Goal: Task Accomplishment & Management: Manage account settings

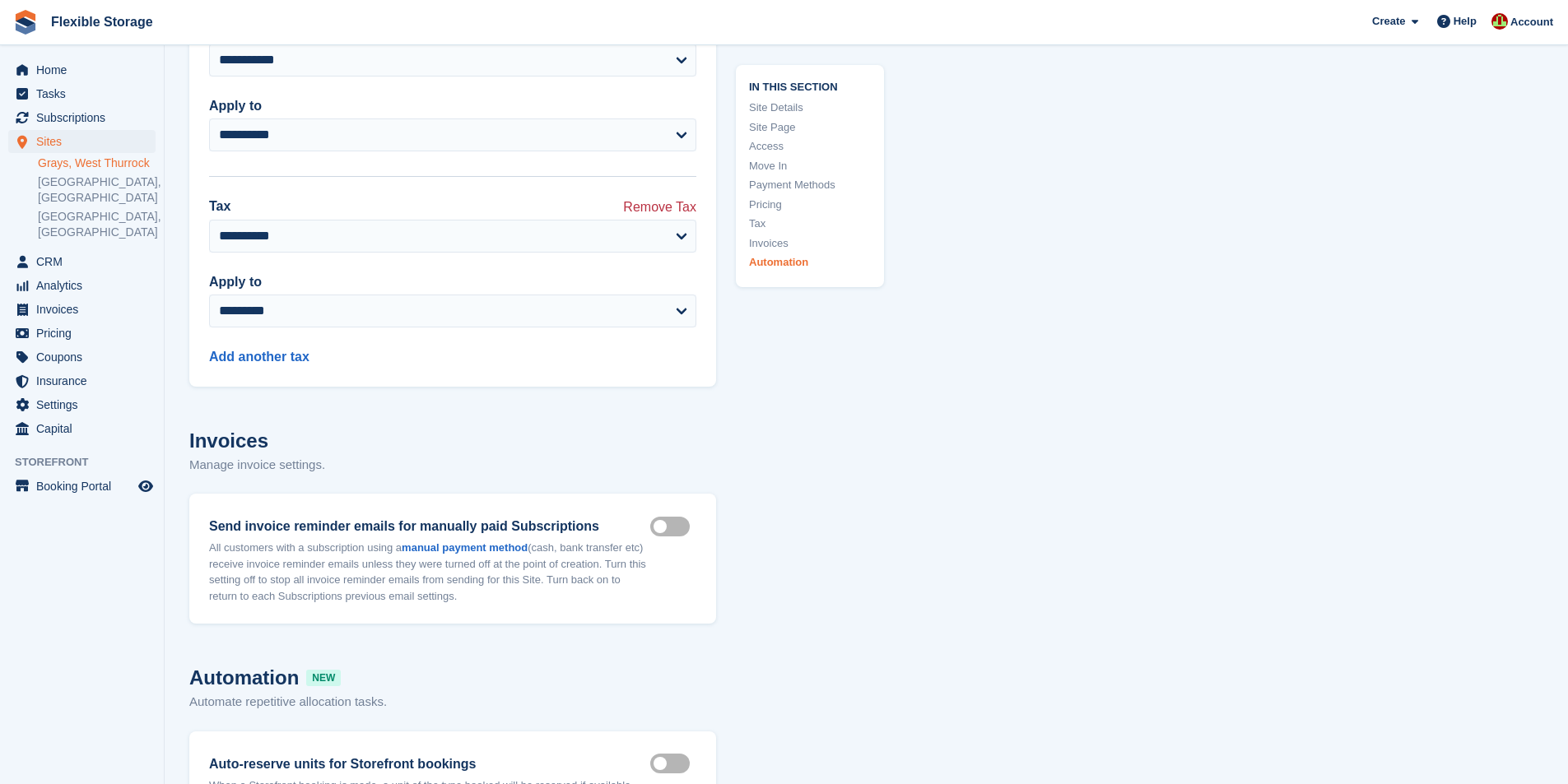
scroll to position [8492, 0]
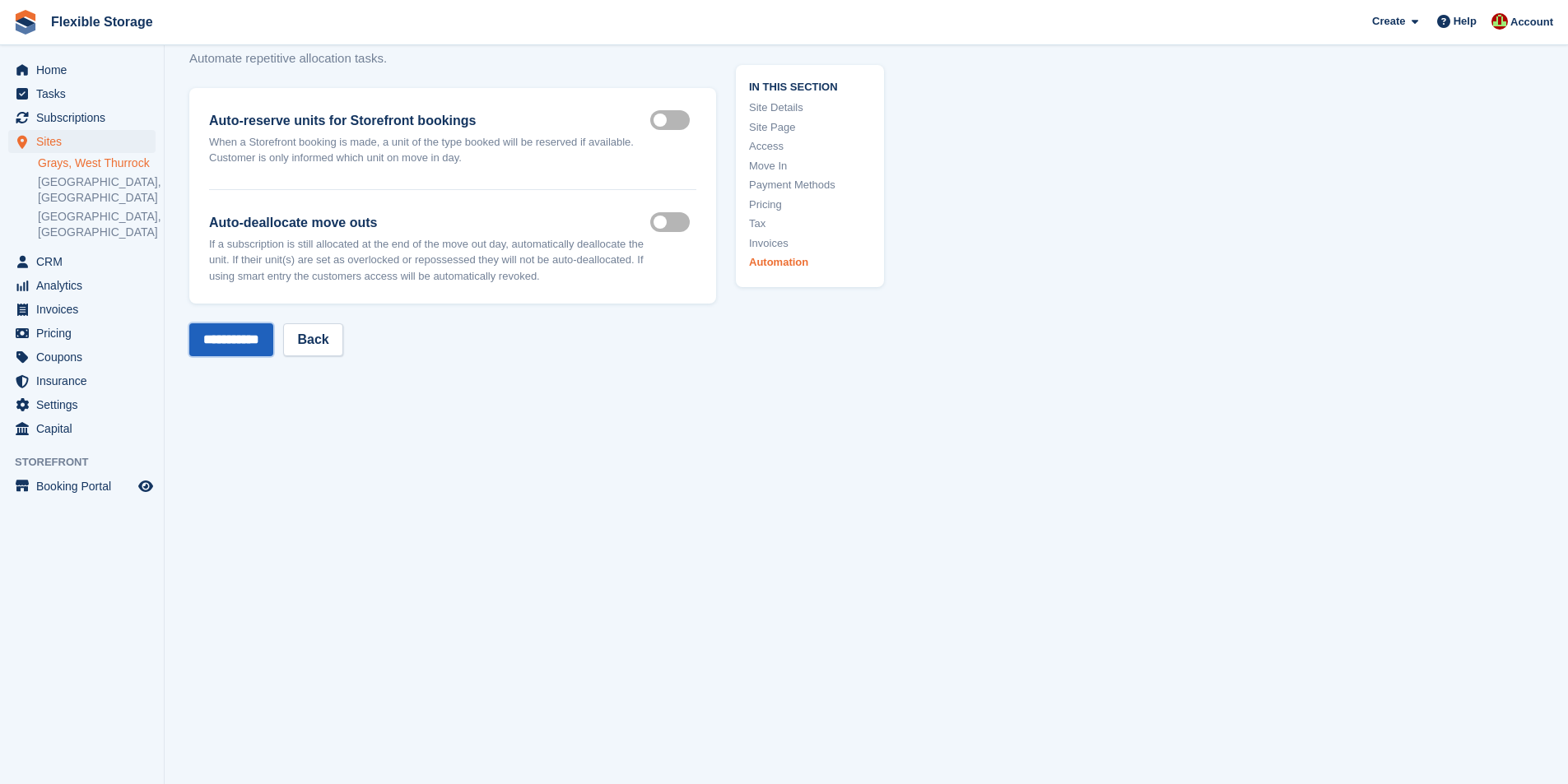
click at [192, 333] on input "**********" at bounding box center [231, 339] width 84 height 33
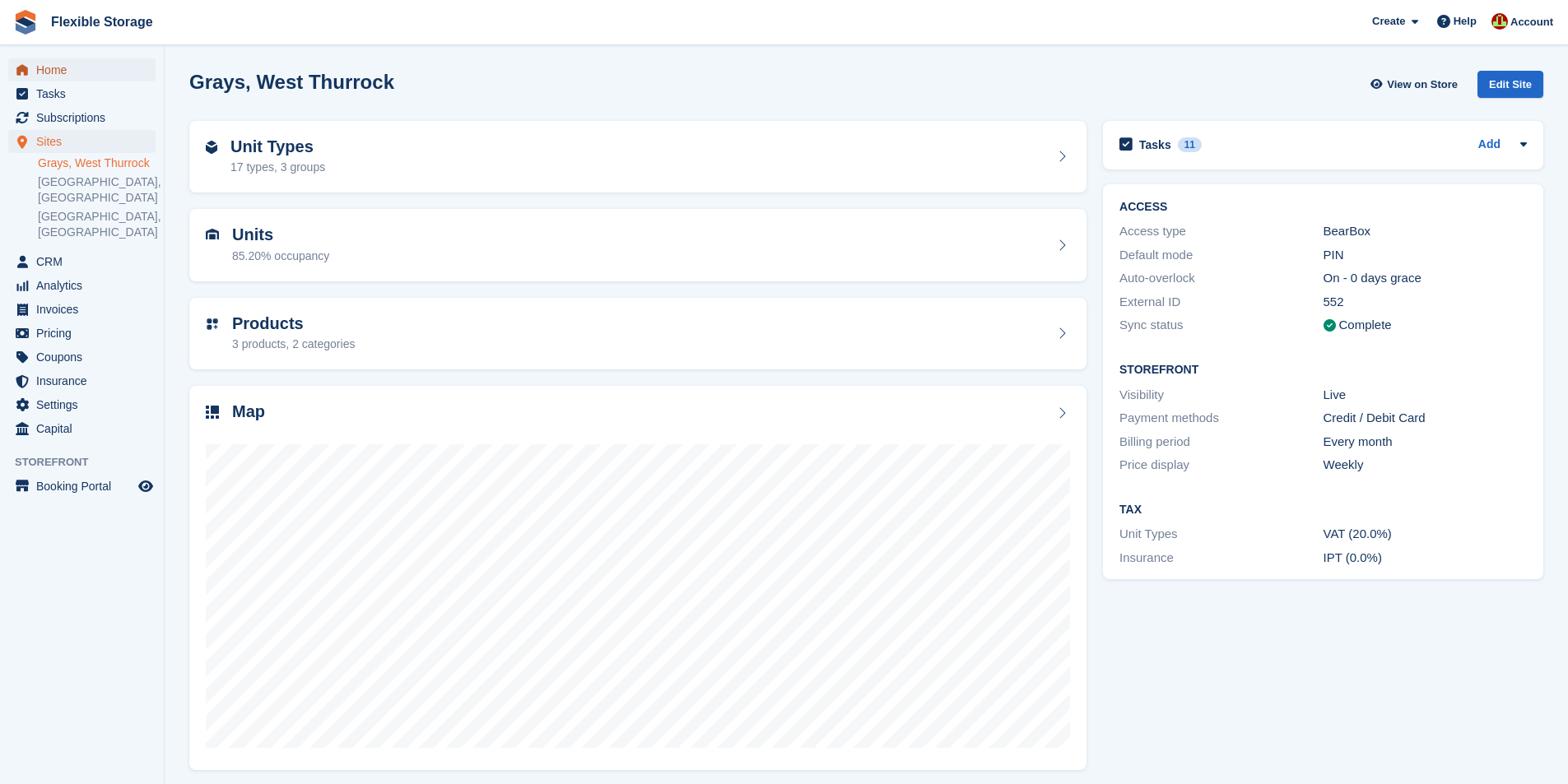
click at [71, 73] on span "Home" at bounding box center [86, 70] width 99 height 23
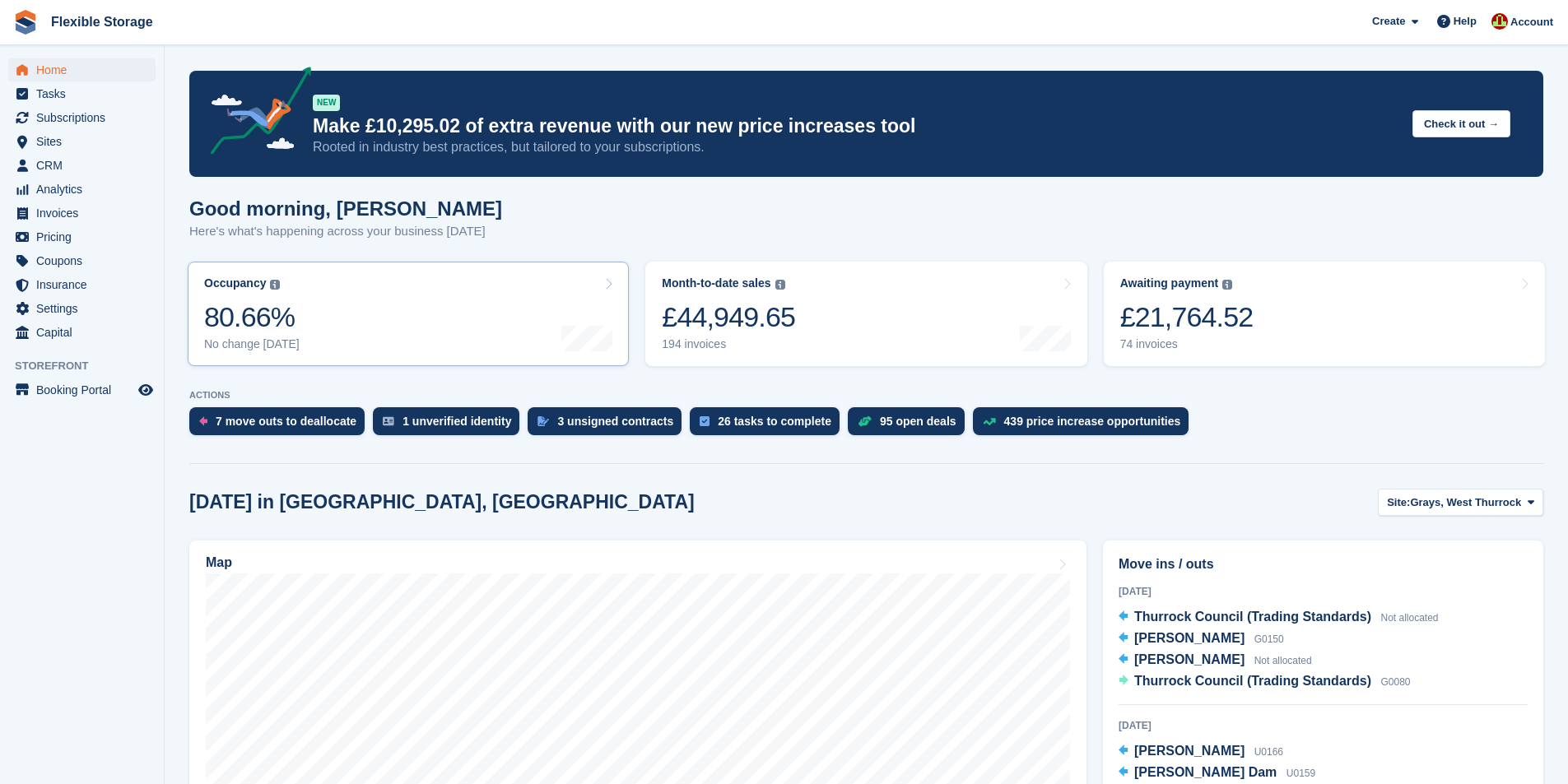
click at [492, 336] on link "Occupancy The percentage of all currently allocated units in terms of area. Inc…" at bounding box center [408, 314] width 441 height 104
click at [66, 283] on span "Insurance" at bounding box center [86, 285] width 99 height 23
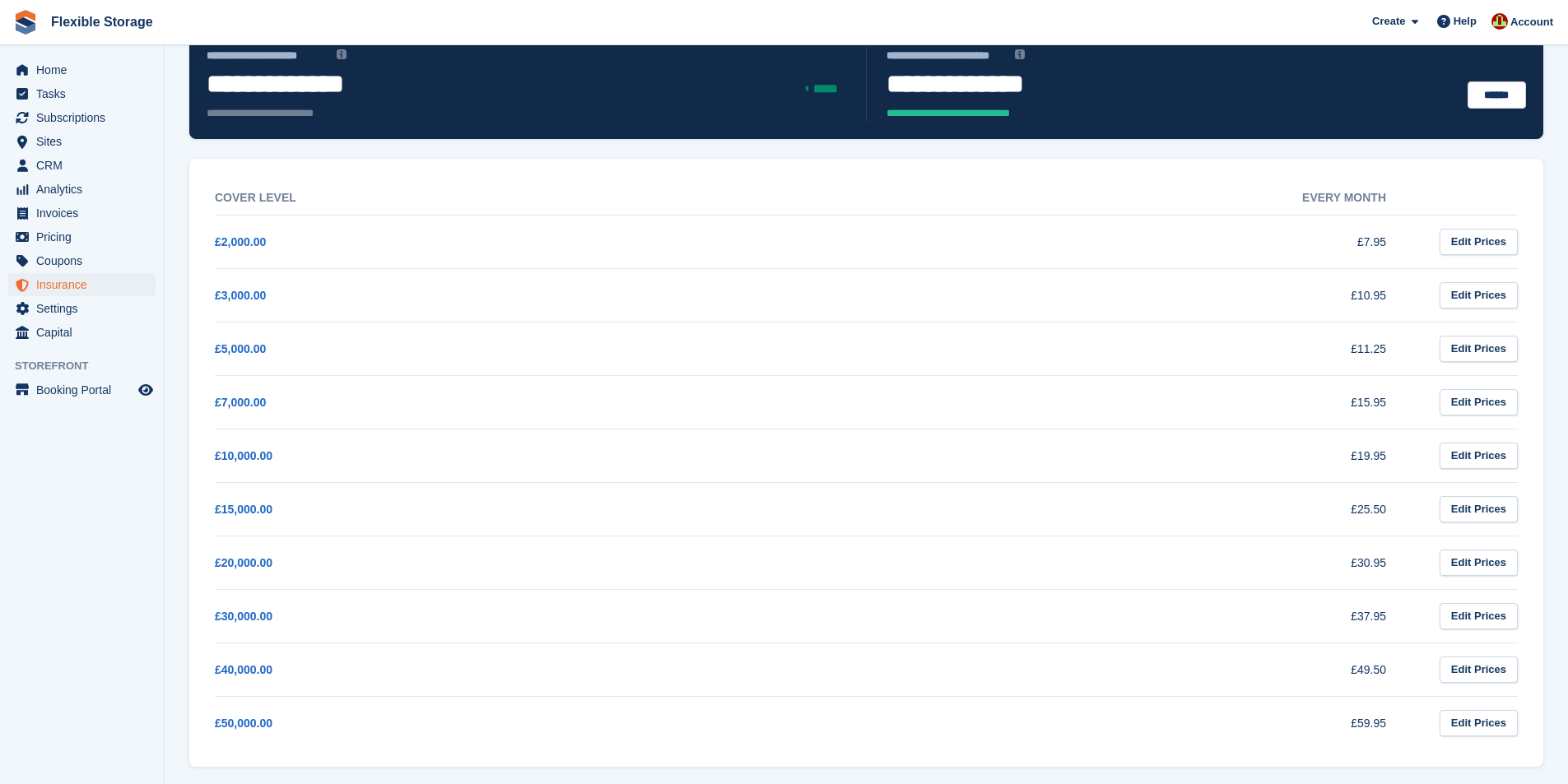
scroll to position [162, 0]
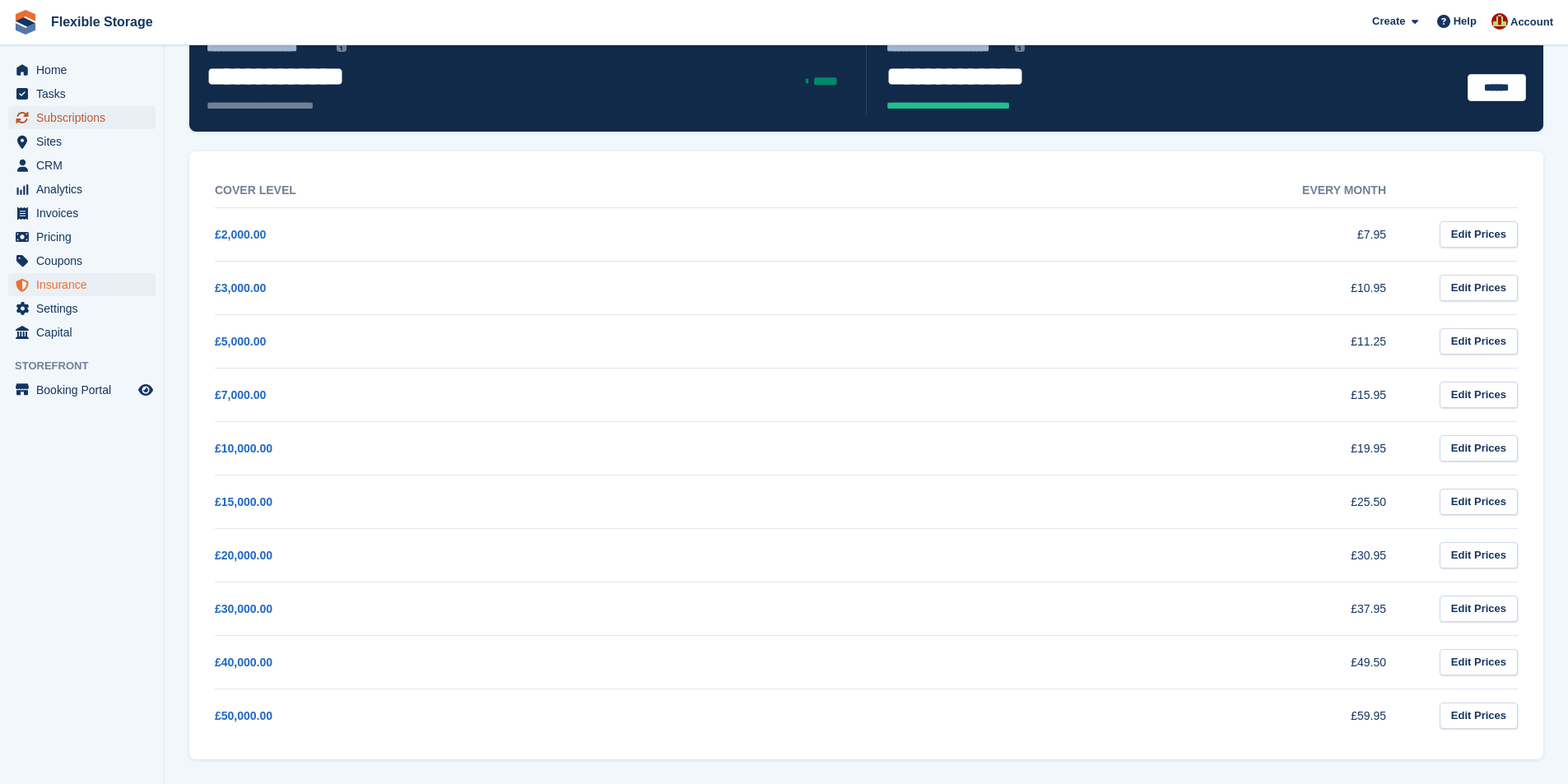
click at [75, 113] on span "Subscriptions" at bounding box center [86, 118] width 99 height 23
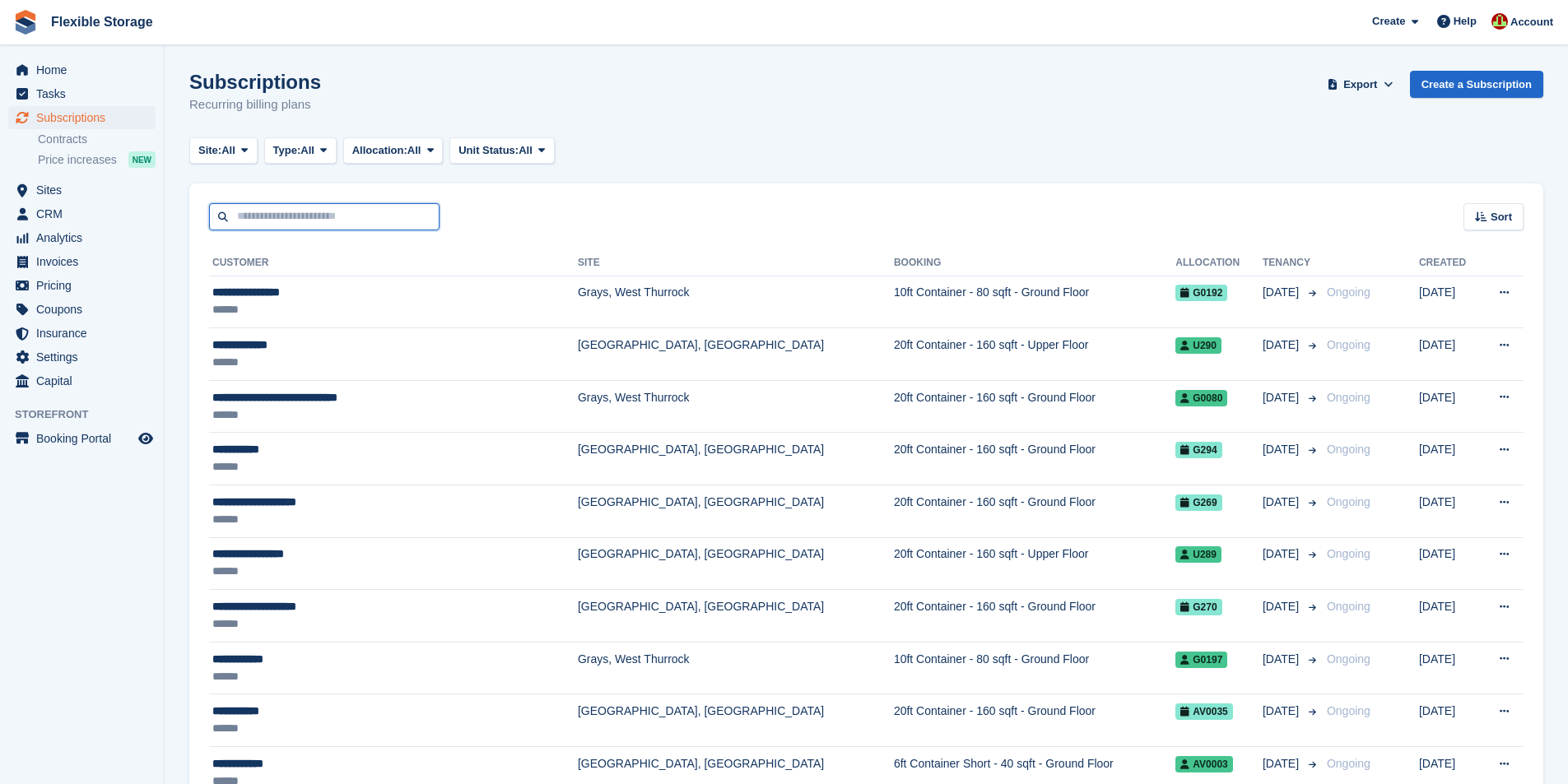
click at [299, 221] on input "text" at bounding box center [324, 217] width 230 height 27
type input "****"
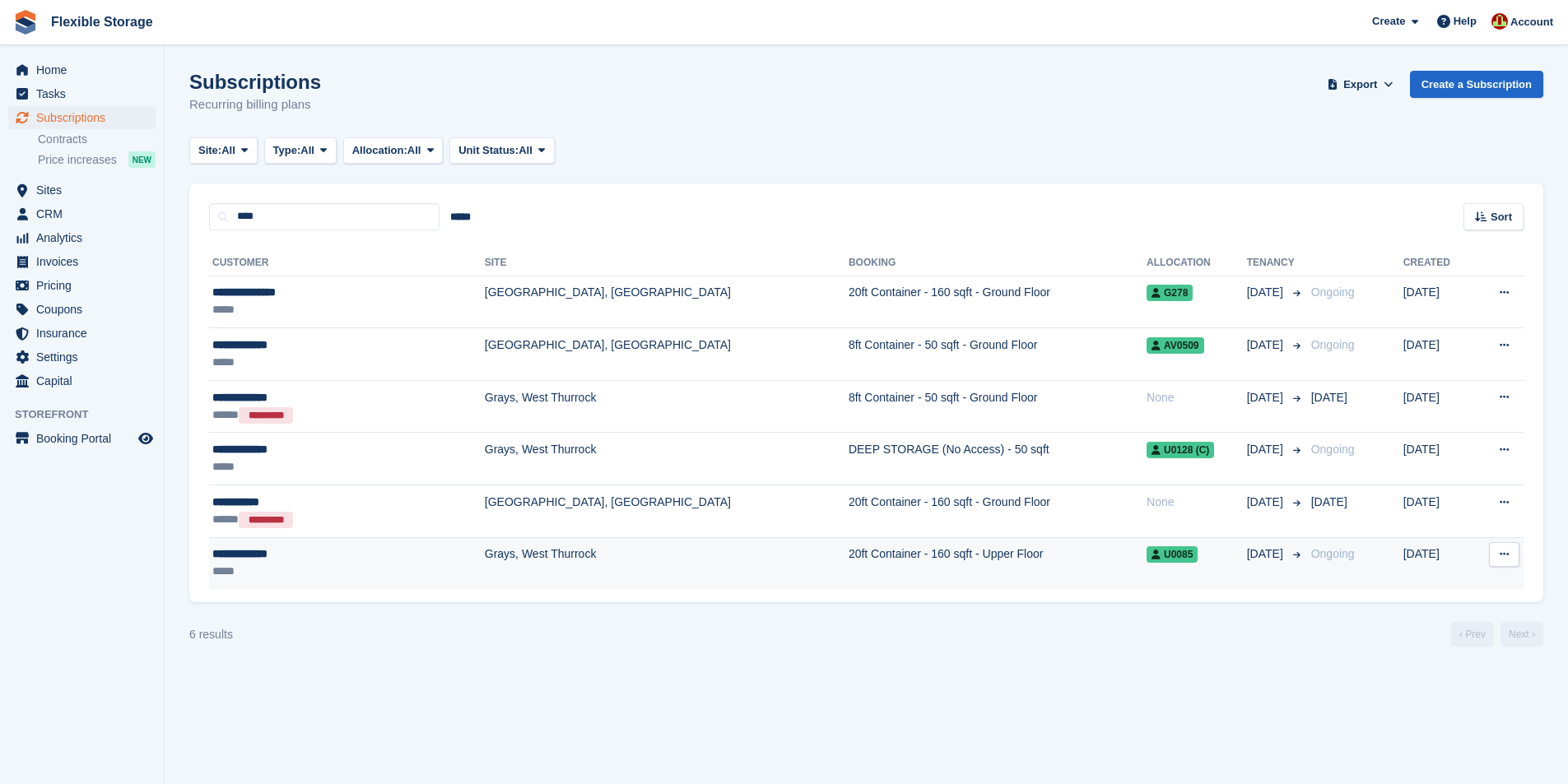
click at [857, 552] on td "20ft Container - 160 sqft - Upper Floor" at bounding box center [997, 563] width 297 height 52
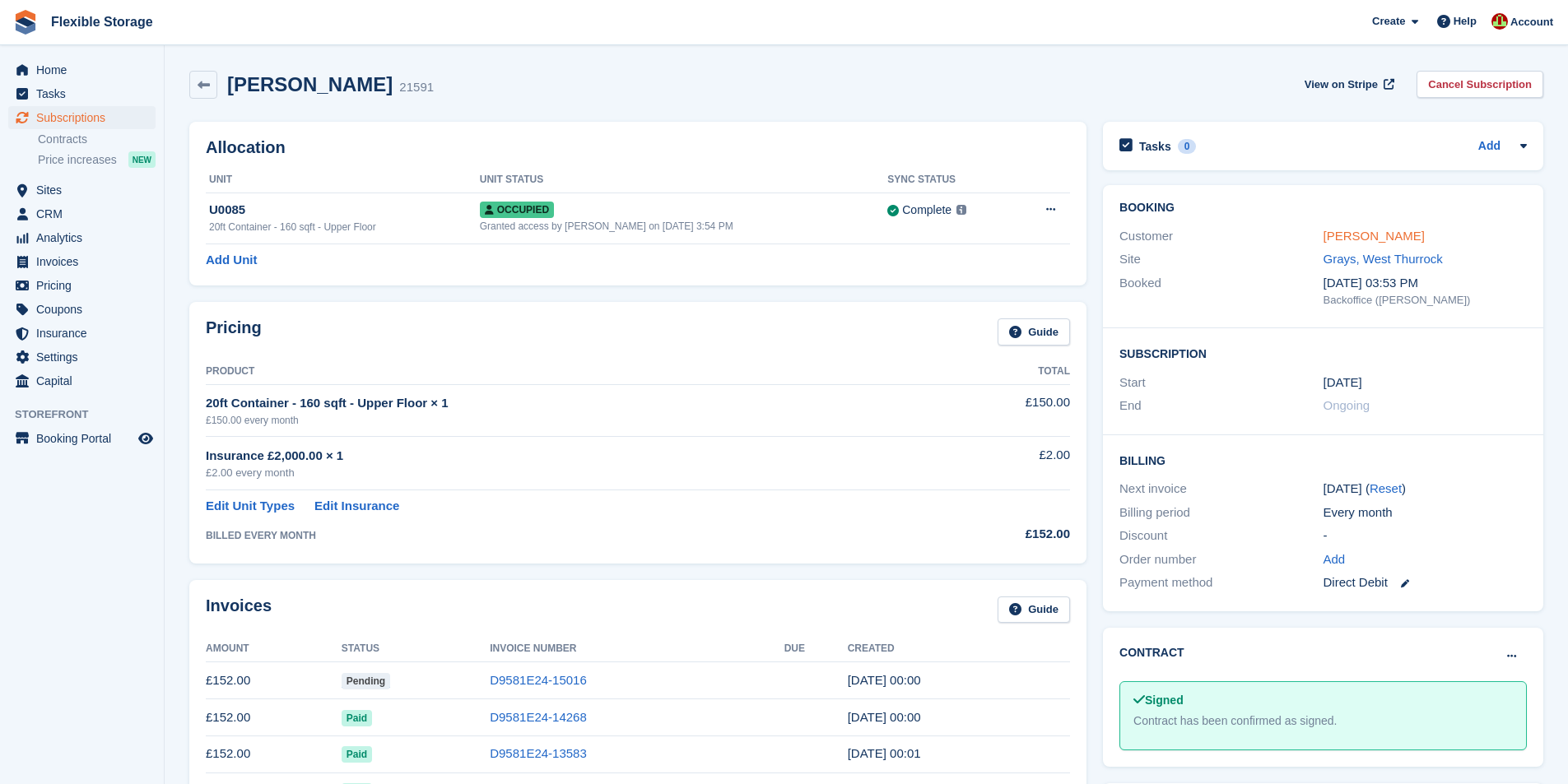
click at [1333, 240] on link "Craig Darrach" at bounding box center [1374, 235] width 101 height 14
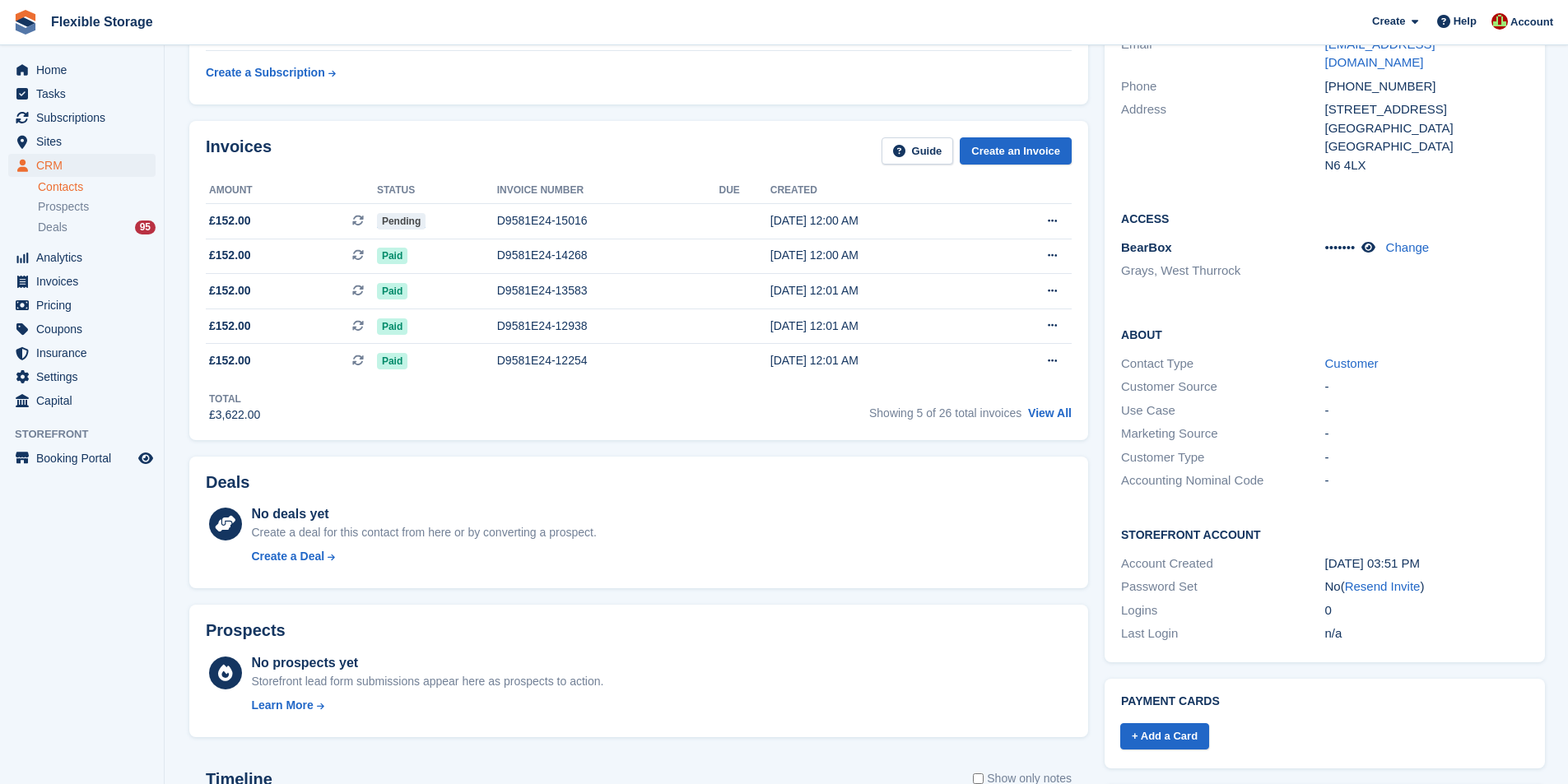
scroll to position [247, 0]
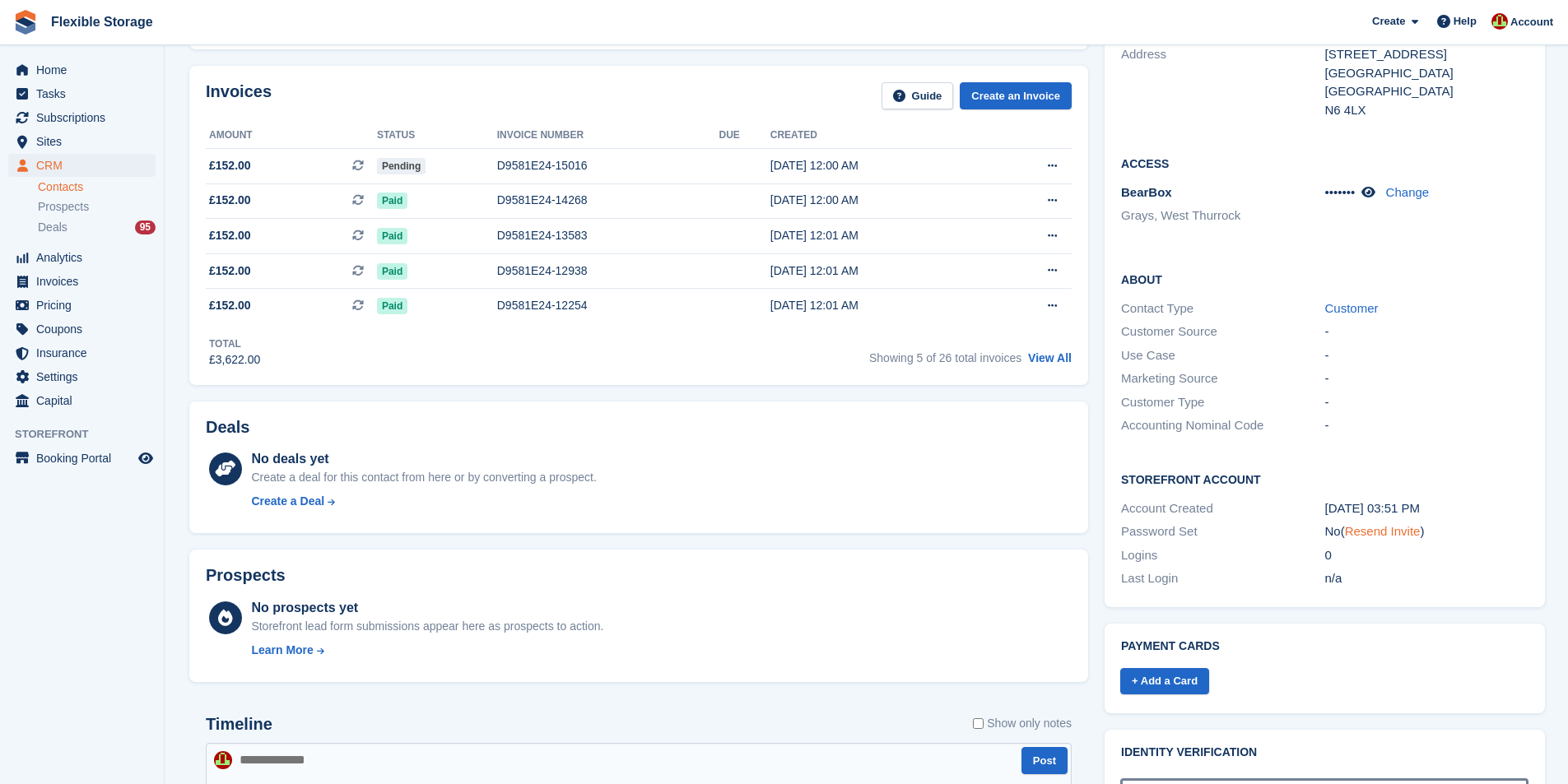
click at [1394, 524] on link "Resend Invite" at bounding box center [1383, 531] width 76 height 14
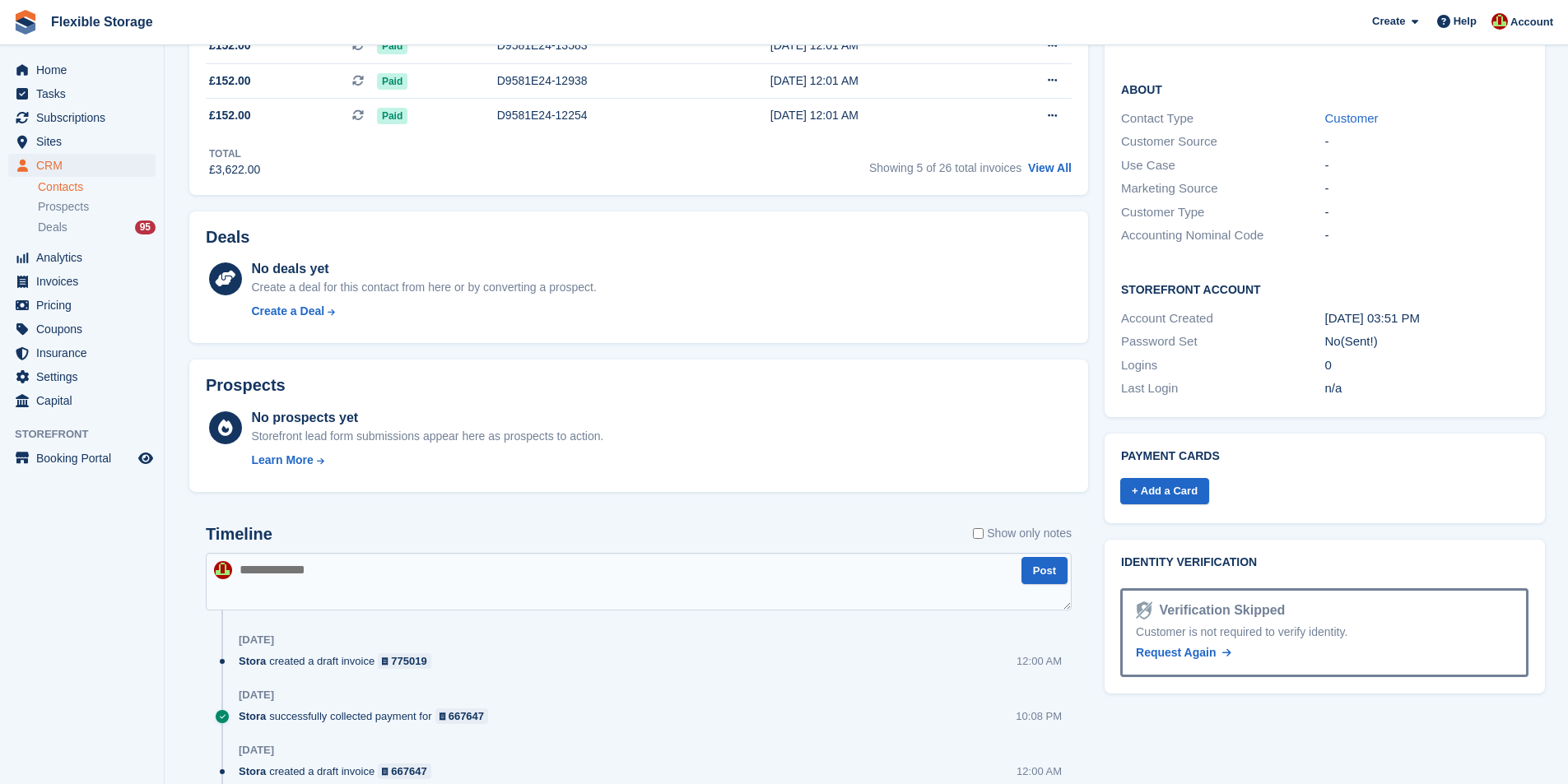
scroll to position [576, 0]
